Goal: Browse casually

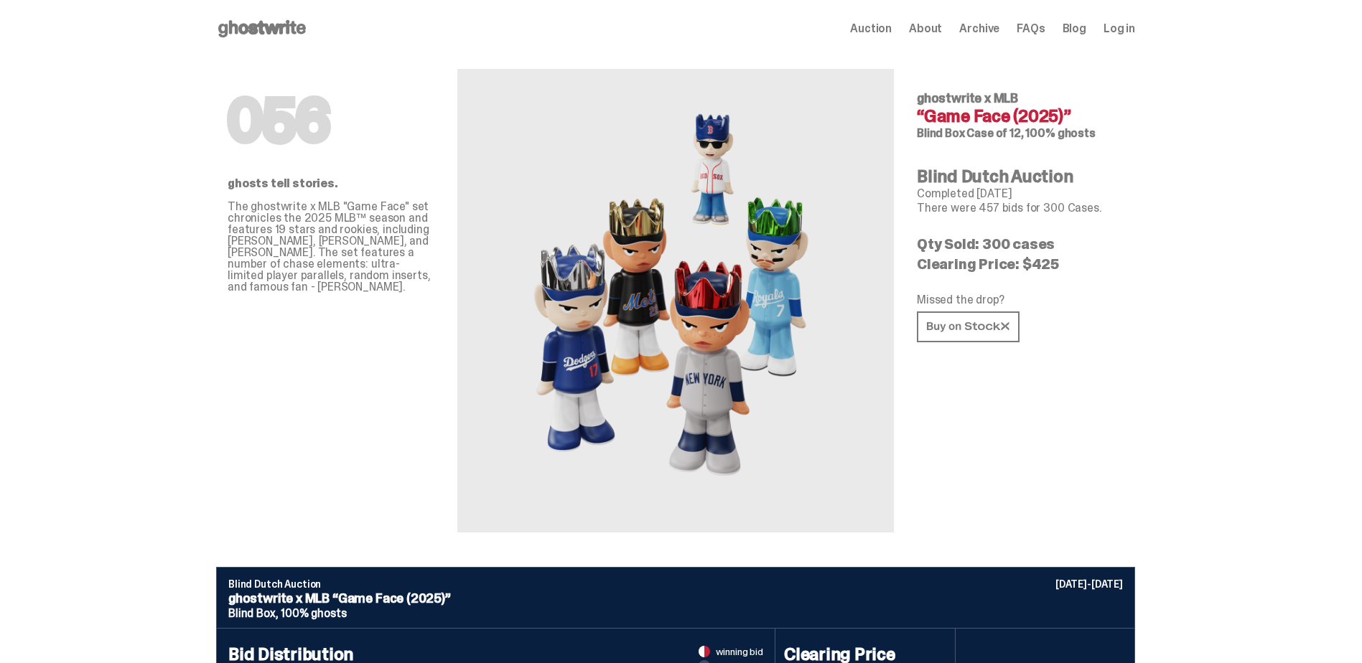
click at [255, 22] on icon at bounding box center [262, 28] width 92 height 23
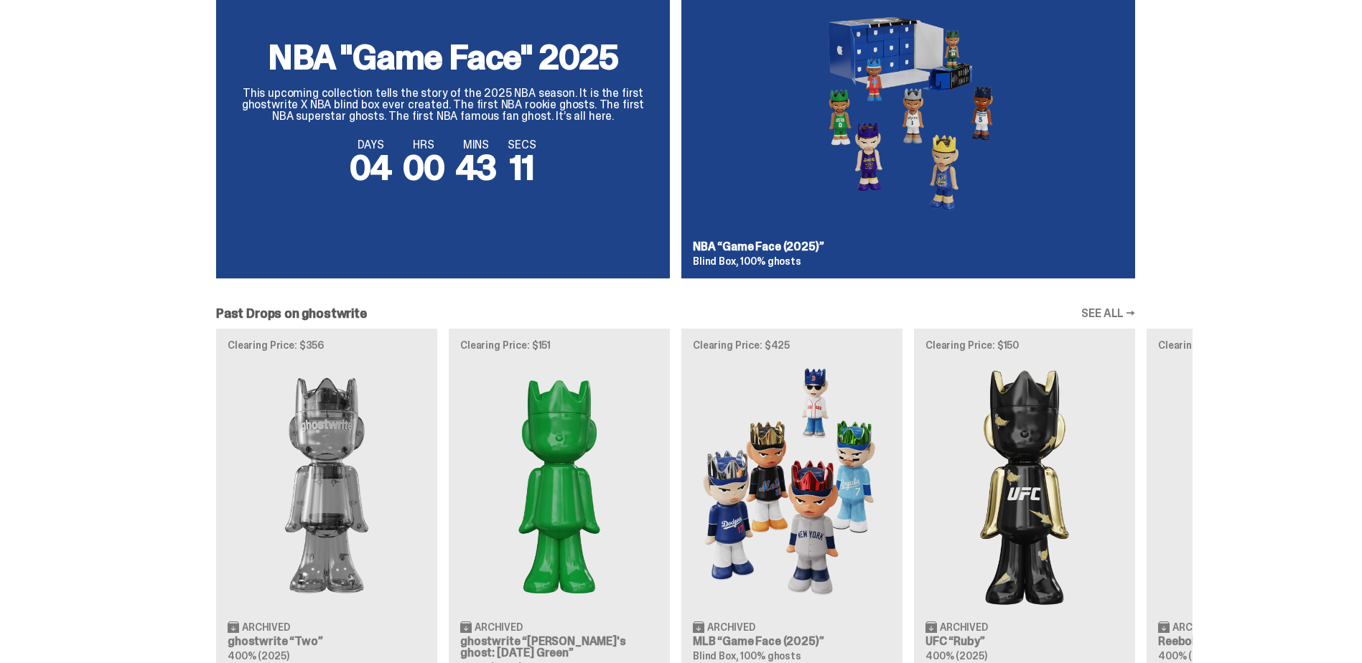
scroll to position [1364, 0]
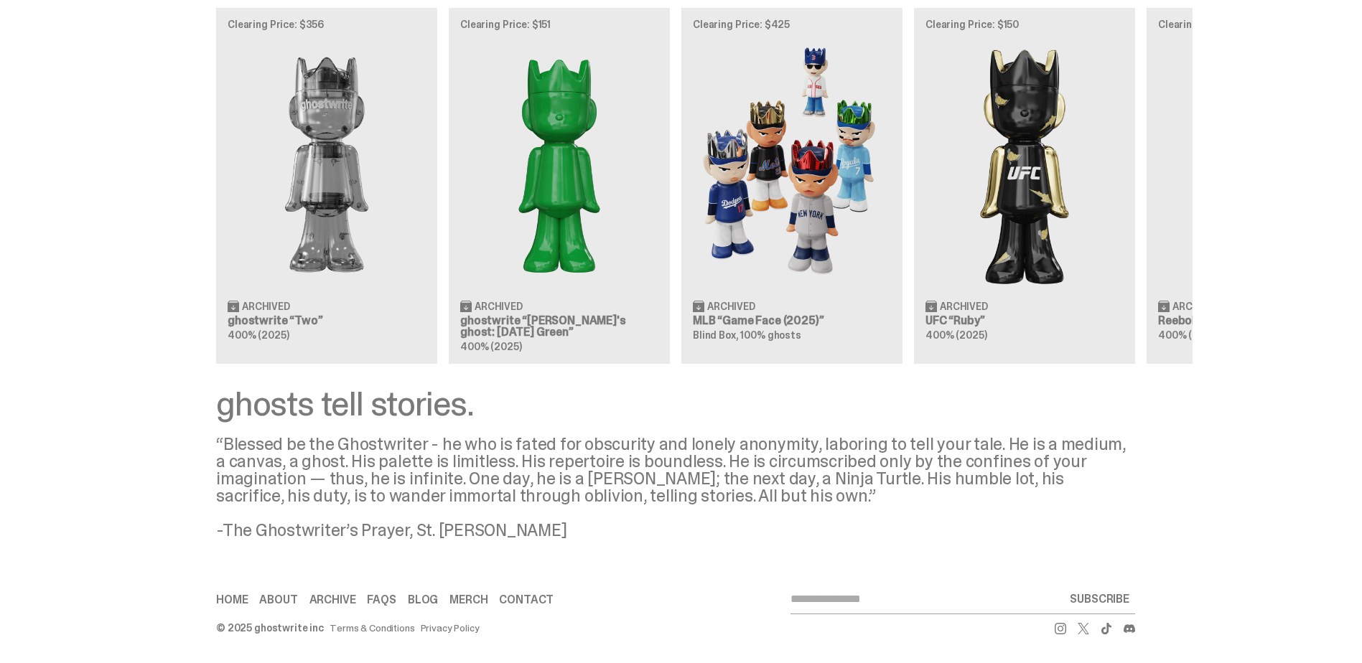
click at [95, 487] on div "ghosts tell stories. “Blessed be the Ghostwriter - he who is fated for obscurit…" at bounding box center [675, 463] width 1351 height 152
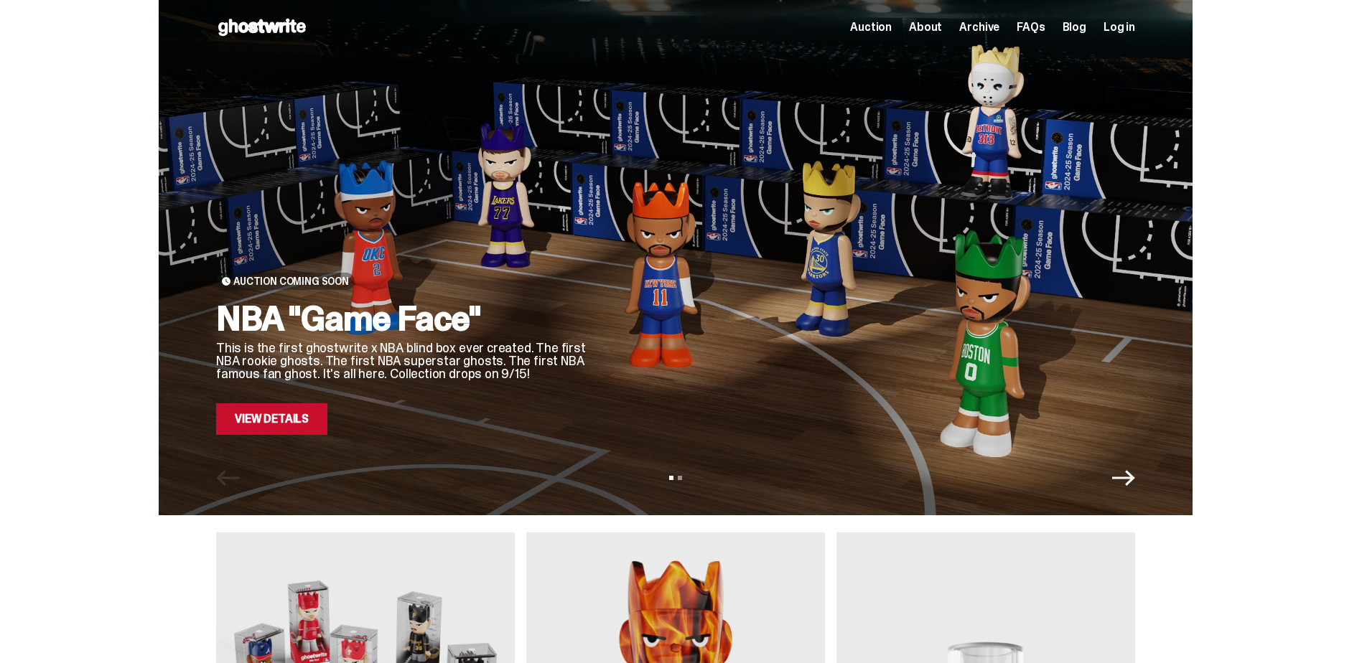
scroll to position [0, 0]
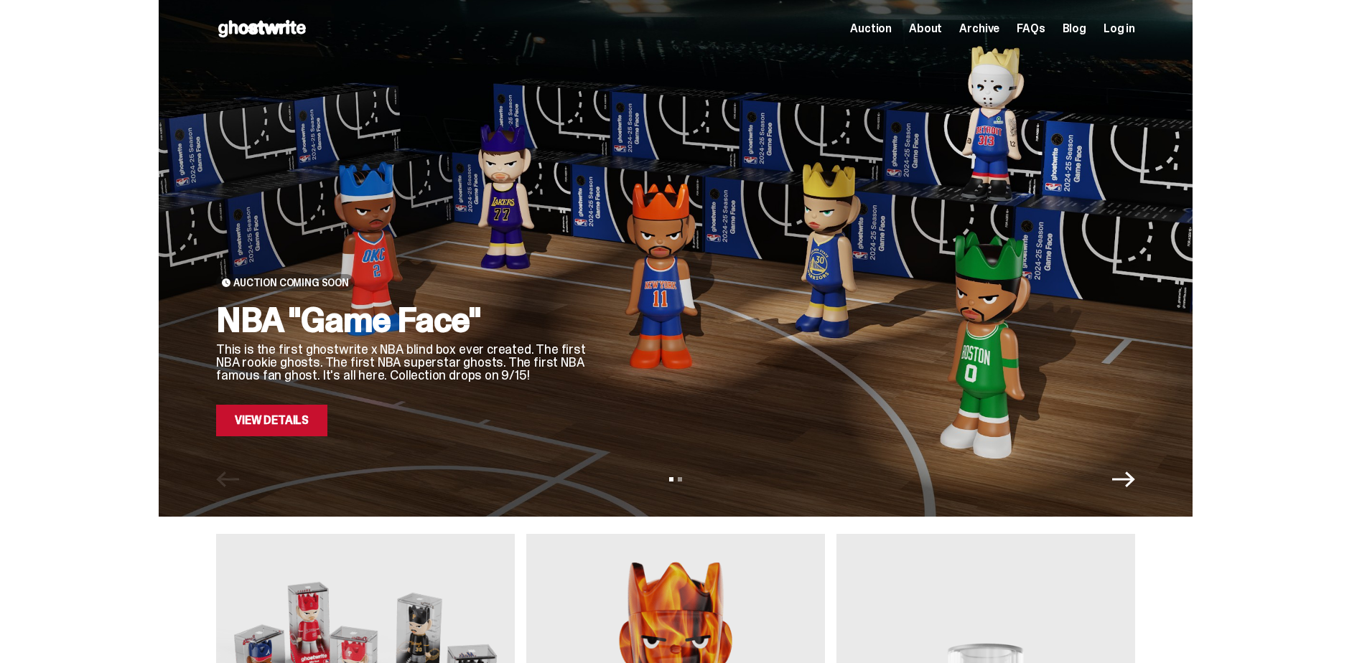
click at [892, 32] on span "Auction" at bounding box center [871, 28] width 42 height 11
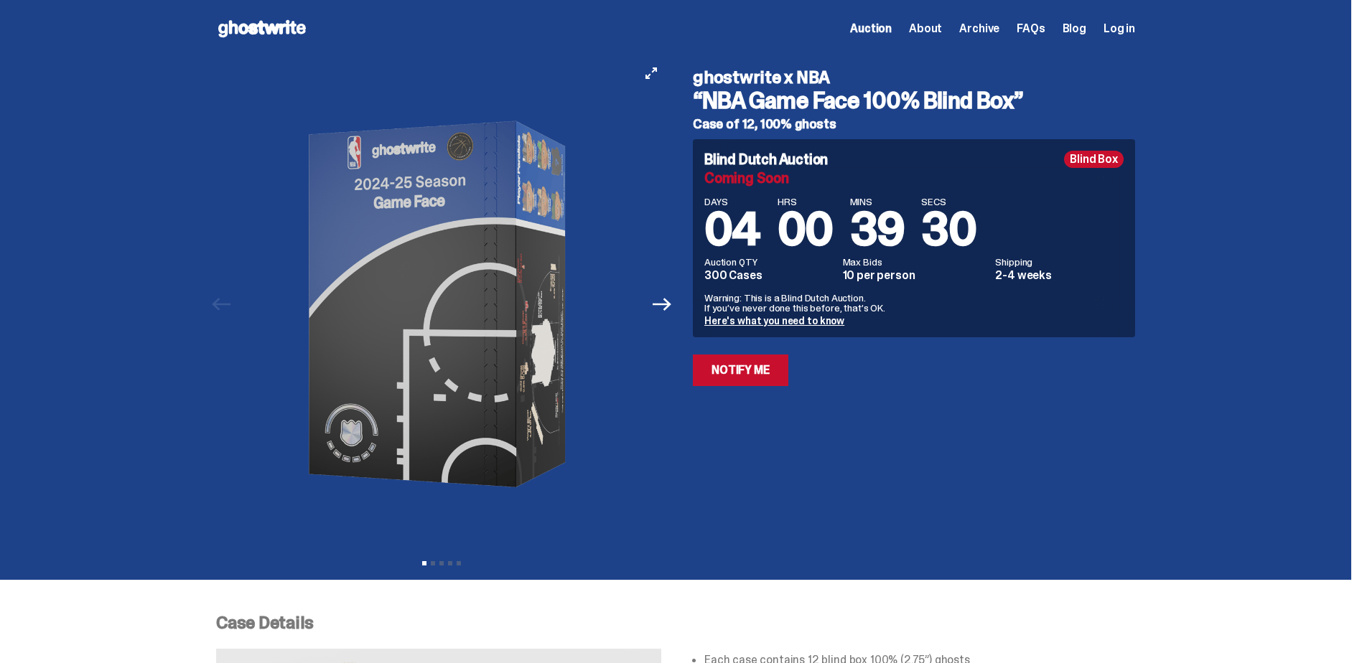
scroll to position [72, 0]
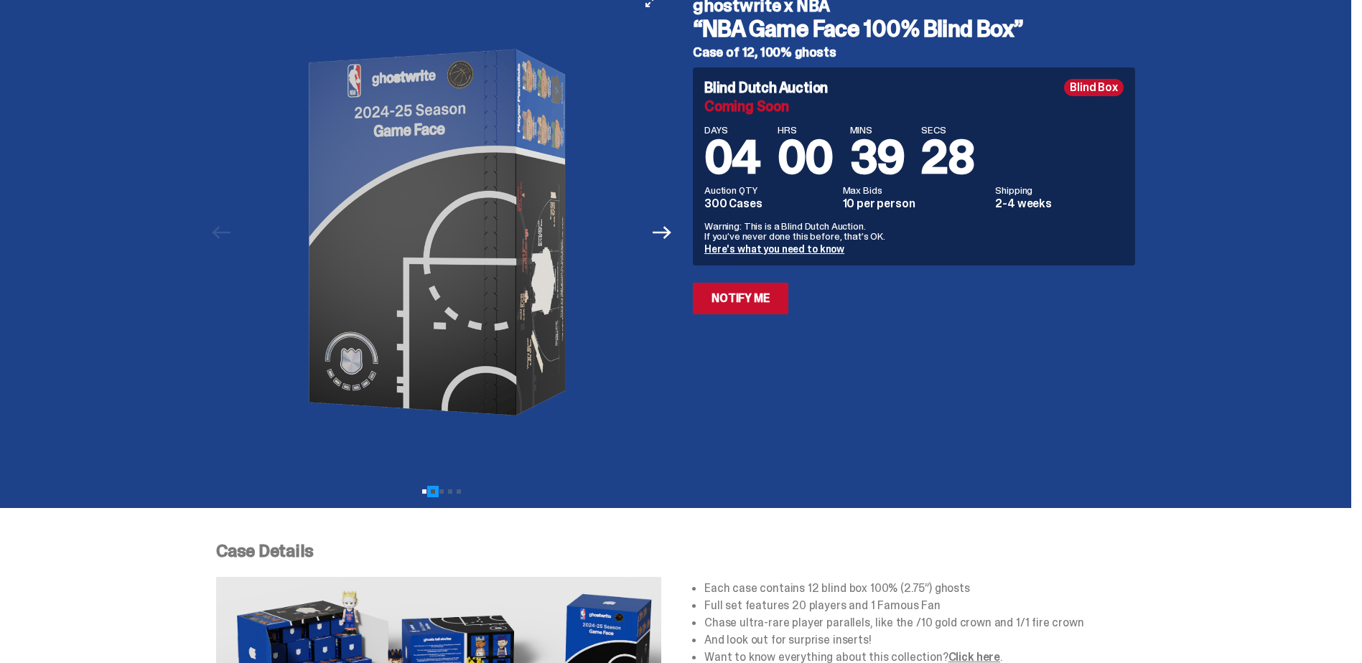
click at [435, 493] on button "View slide 2" at bounding box center [433, 492] width 4 height 4
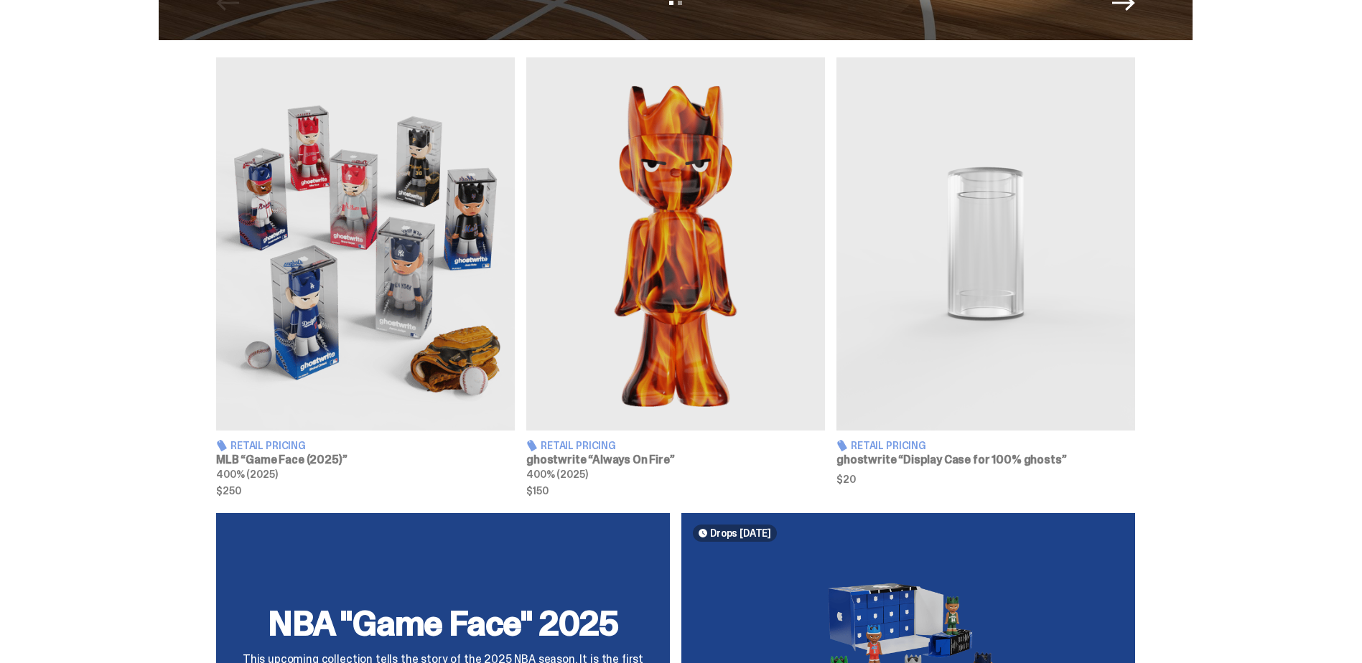
scroll to position [503, 0]
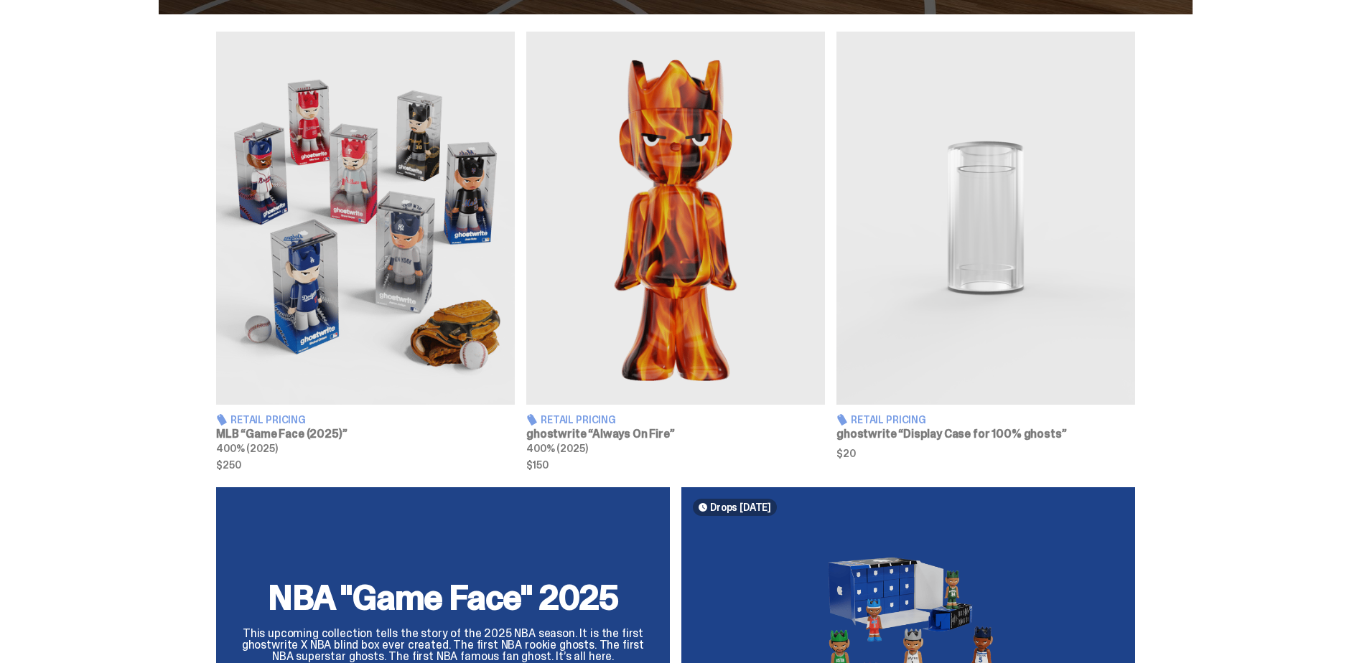
click at [658, 299] on img at bounding box center [675, 218] width 299 height 373
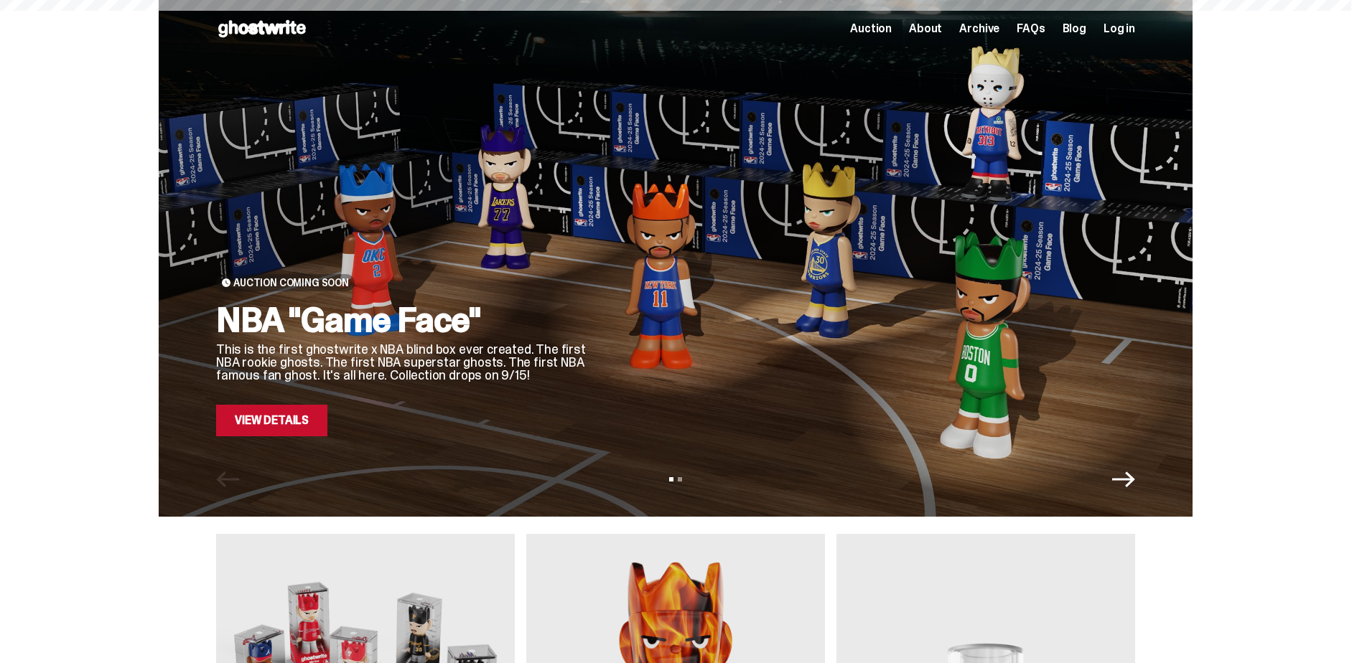
scroll to position [503, 0]
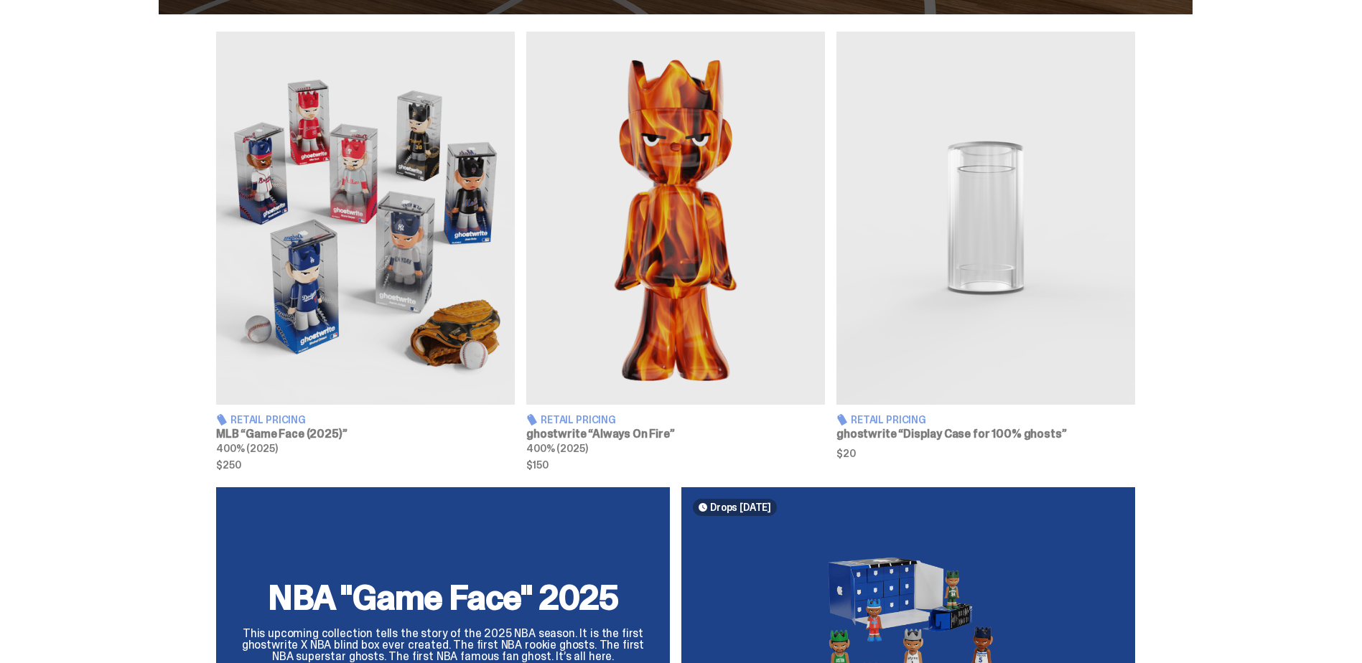
click at [309, 302] on img at bounding box center [365, 218] width 299 height 373
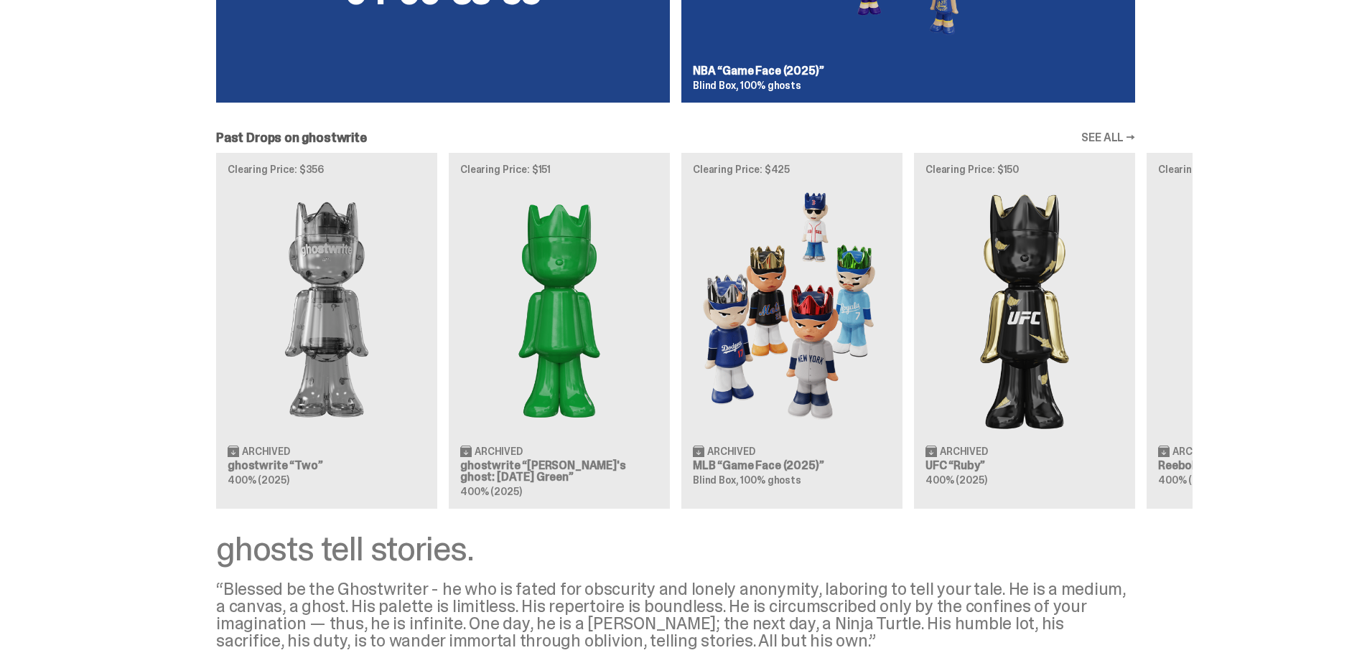
scroll to position [1221, 0]
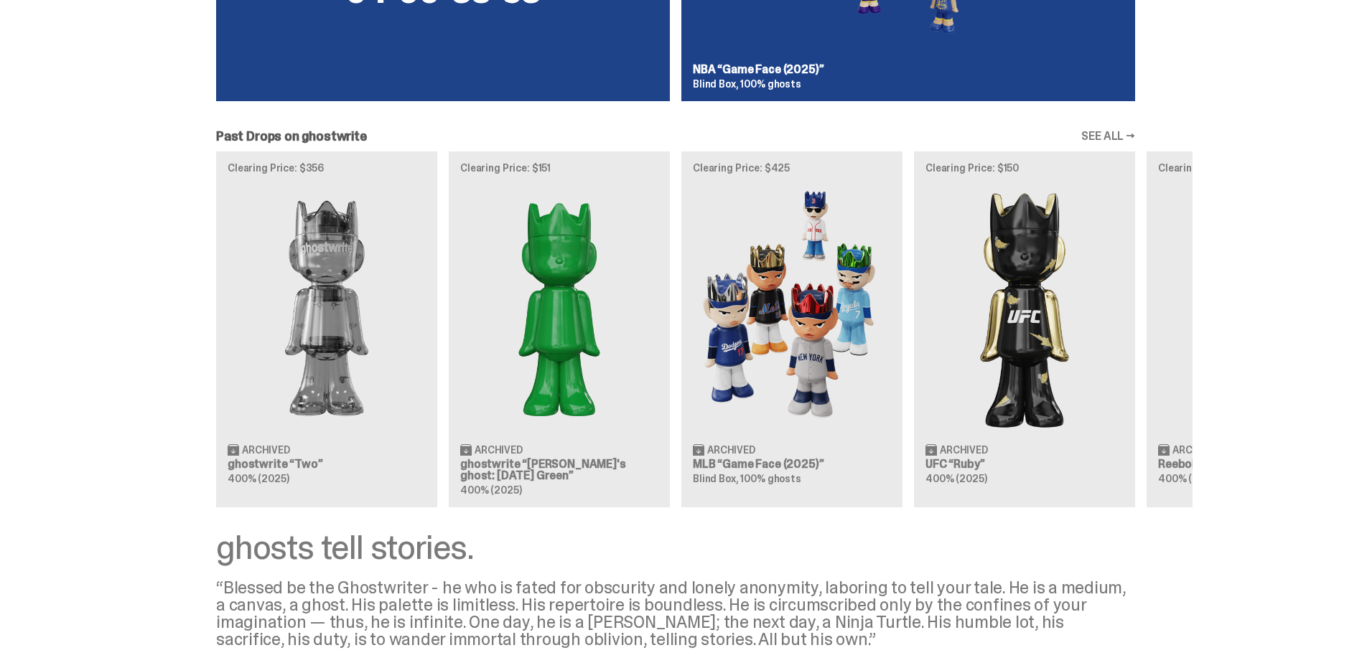
click at [793, 438] on div "Clearing Price: $356 Archived ghostwrite “Two” 400% (2025) Clearing Price: $151…" at bounding box center [676, 329] width 1034 height 356
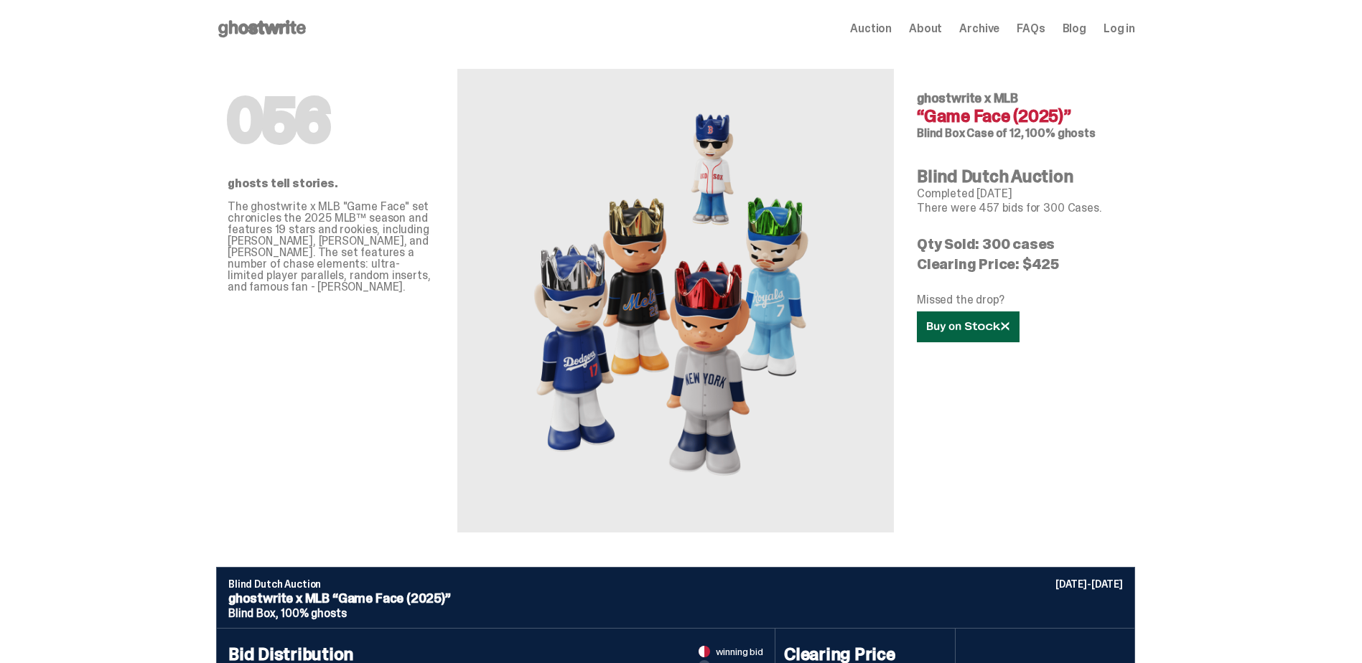
click at [984, 323] on icon at bounding box center [968, 327] width 83 height 11
